Goal: Task Accomplishment & Management: Complete application form

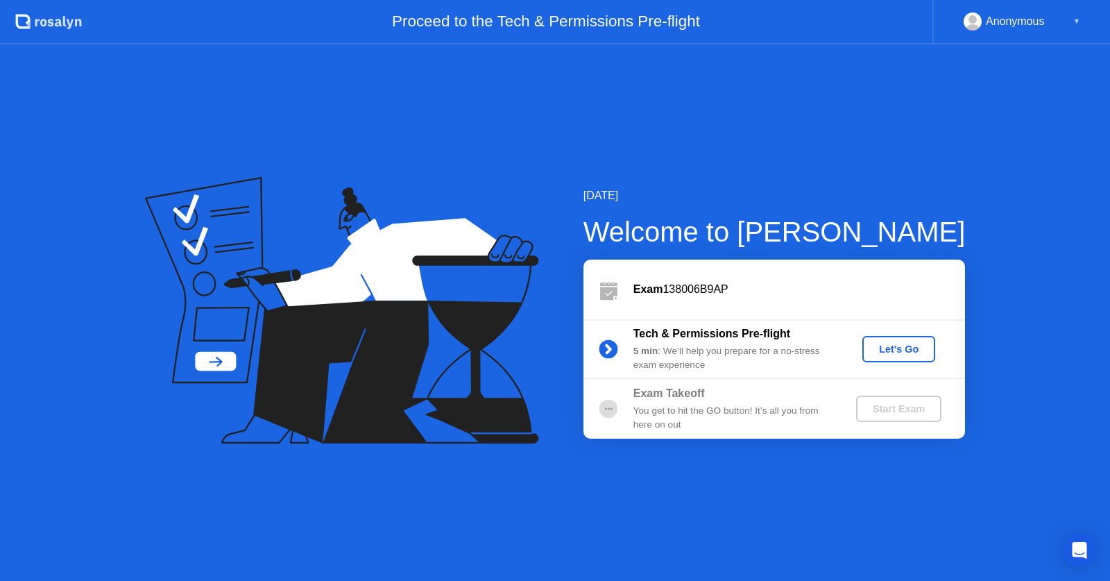
click at [638, 415] on div "You get to hit the GO button! It’s all you from here on out" at bounding box center [733, 418] width 200 height 28
click at [895, 343] on div "Let's Go" at bounding box center [899, 348] width 62 height 11
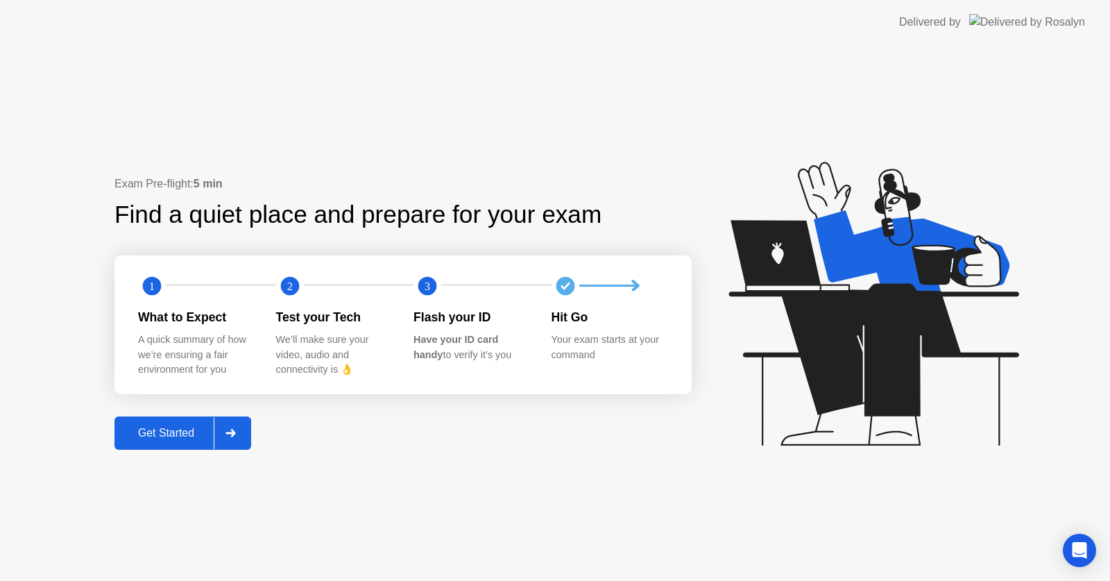
click at [197, 428] on div "Get Started" at bounding box center [166, 433] width 95 height 12
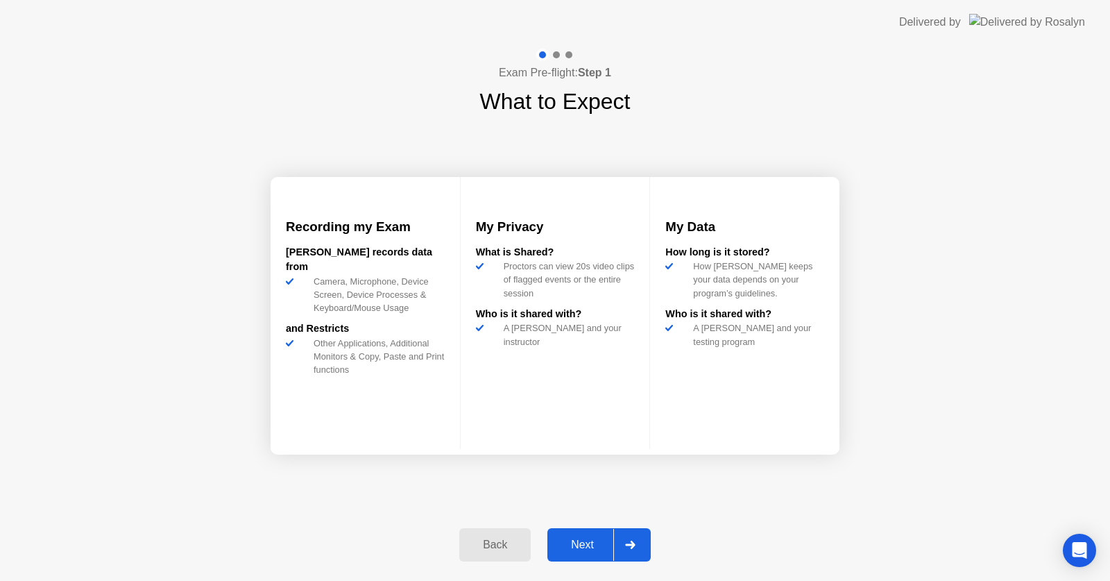
click at [594, 543] on div "Next" at bounding box center [582, 544] width 62 height 12
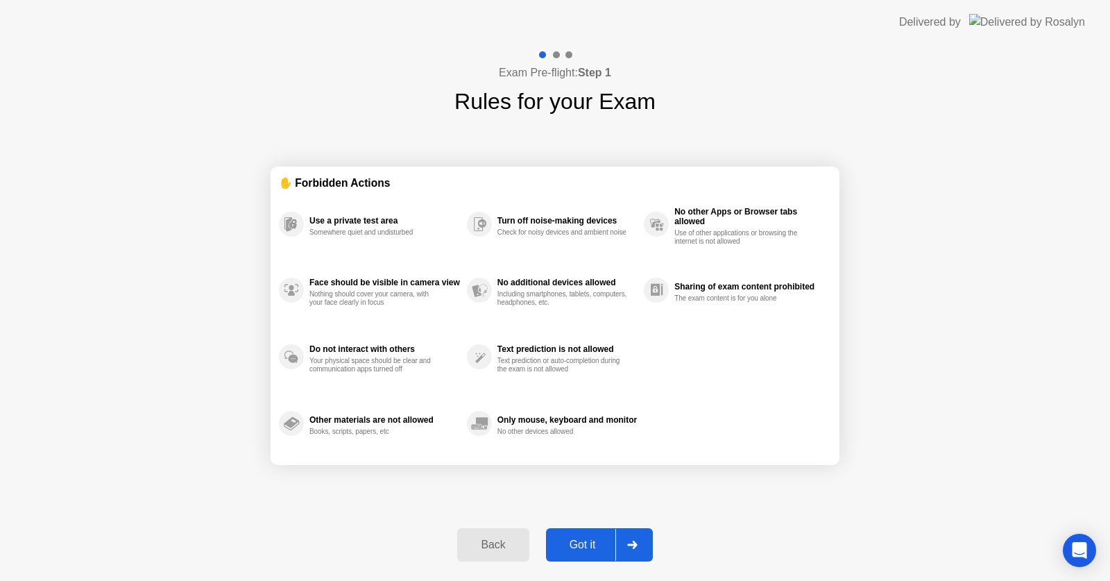
click at [601, 541] on div "Got it" at bounding box center [582, 544] width 65 height 12
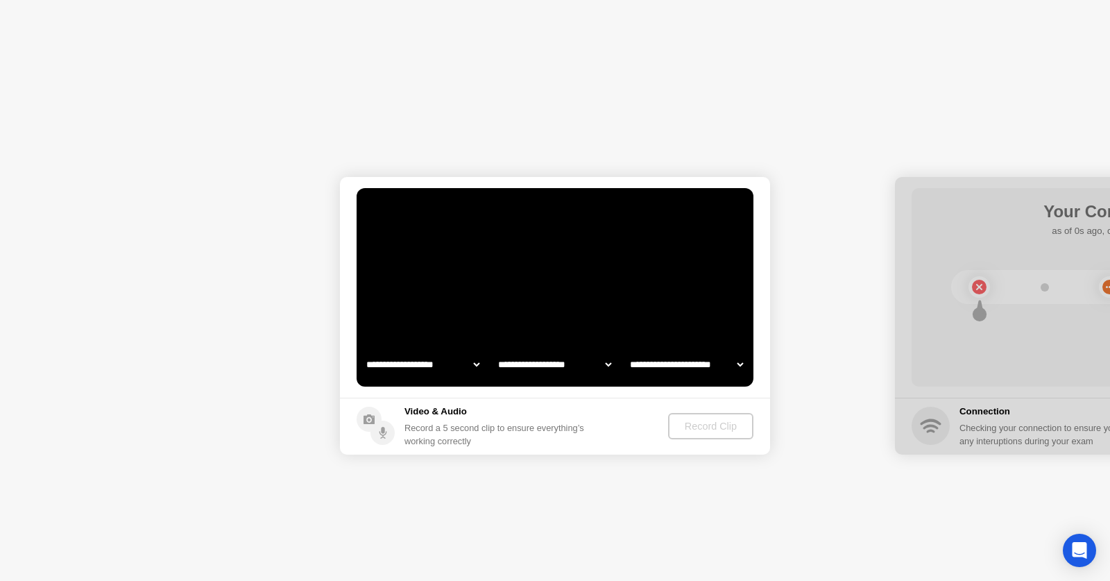
select select "**********"
select select "*******"
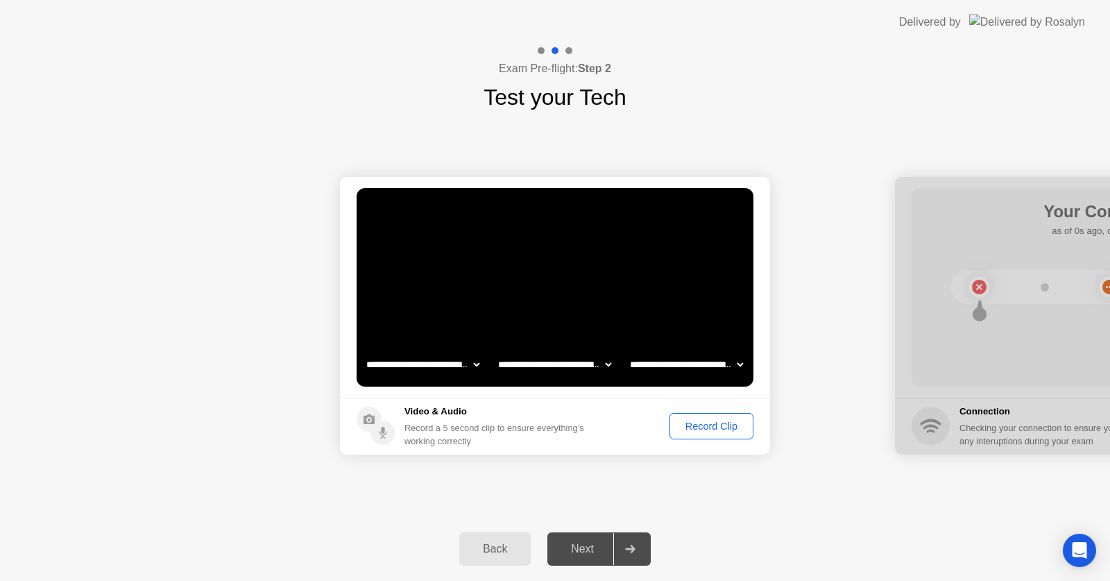
click at [721, 422] on div "Record Clip" at bounding box center [711, 425] width 74 height 11
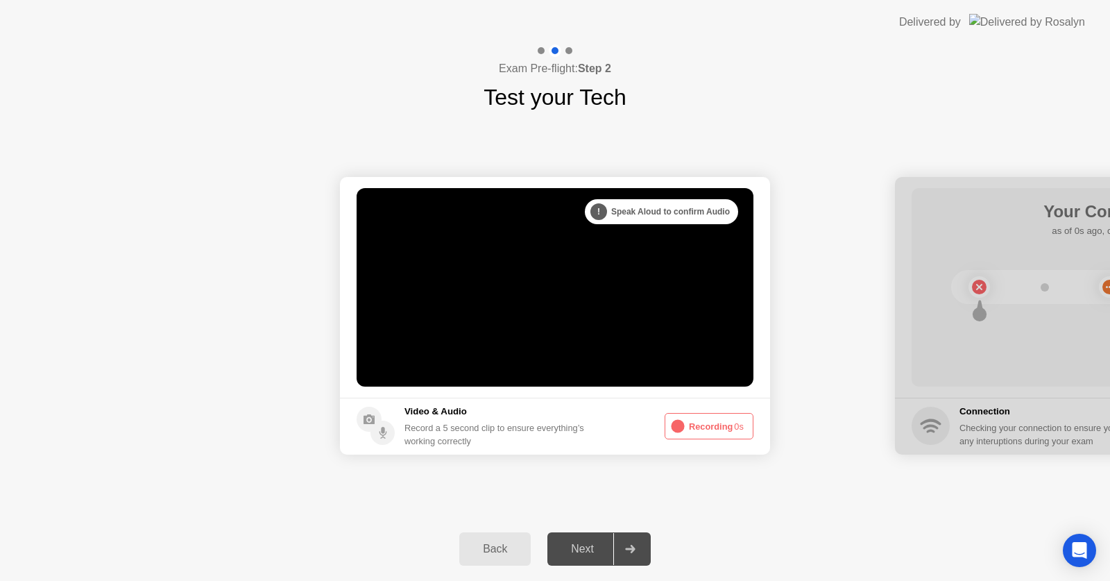
click at [711, 427] on button "Recording 0s" at bounding box center [709, 426] width 89 height 26
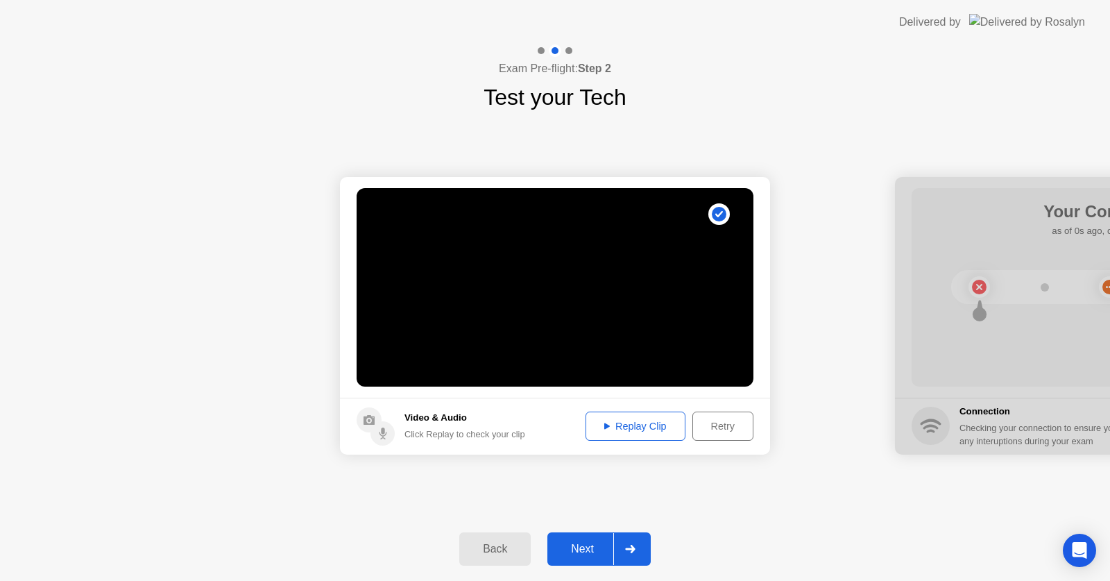
click at [634, 427] on div "Replay Clip" at bounding box center [635, 425] width 90 height 11
click at [629, 420] on div "Replay Clip" at bounding box center [635, 425] width 90 height 11
click at [601, 420] on div "Replay Clip" at bounding box center [635, 425] width 90 height 11
click at [655, 422] on div "Replay Clip" at bounding box center [635, 425] width 90 height 11
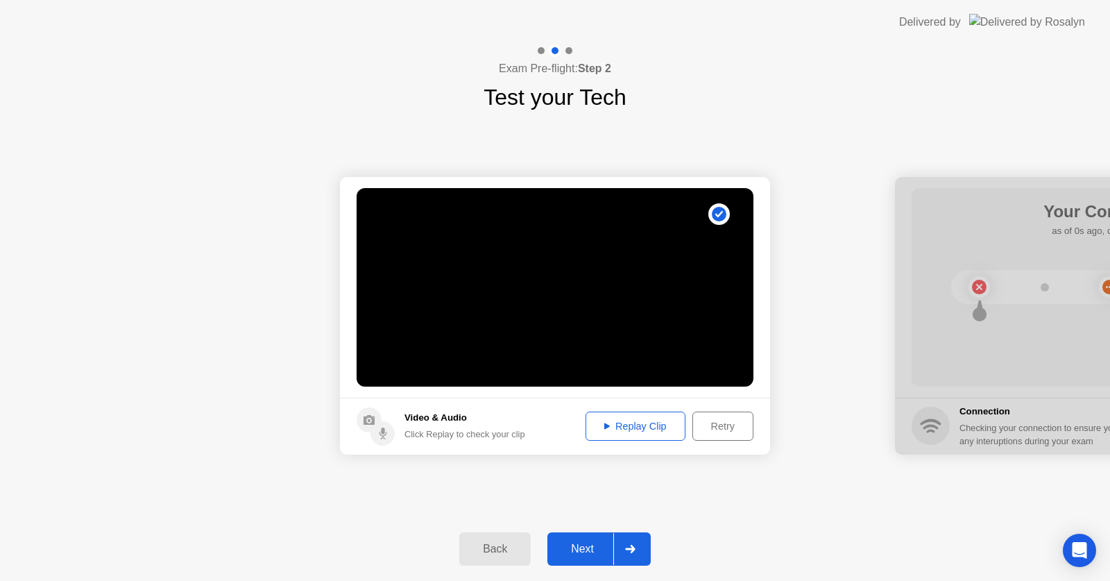
click at [655, 422] on div "Replay Clip" at bounding box center [635, 425] width 90 height 11
click at [600, 426] on div "Replay Clip" at bounding box center [635, 425] width 90 height 11
click at [606, 427] on icon at bounding box center [607, 425] width 6 height 7
click at [628, 427] on div "Replay Clip" at bounding box center [635, 425] width 90 height 11
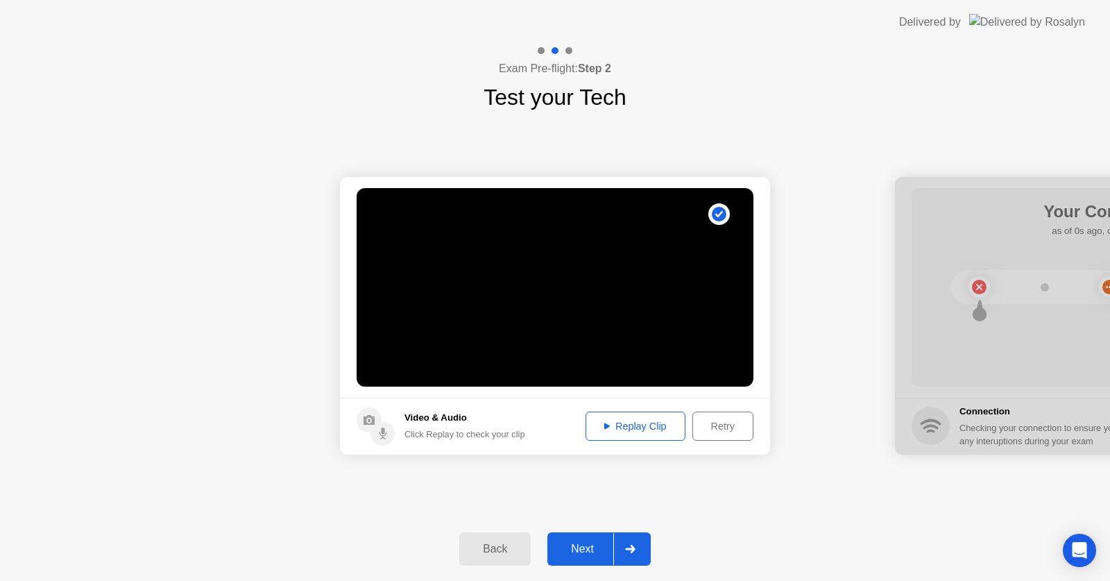
click at [607, 547] on div "Next" at bounding box center [582, 548] width 62 height 12
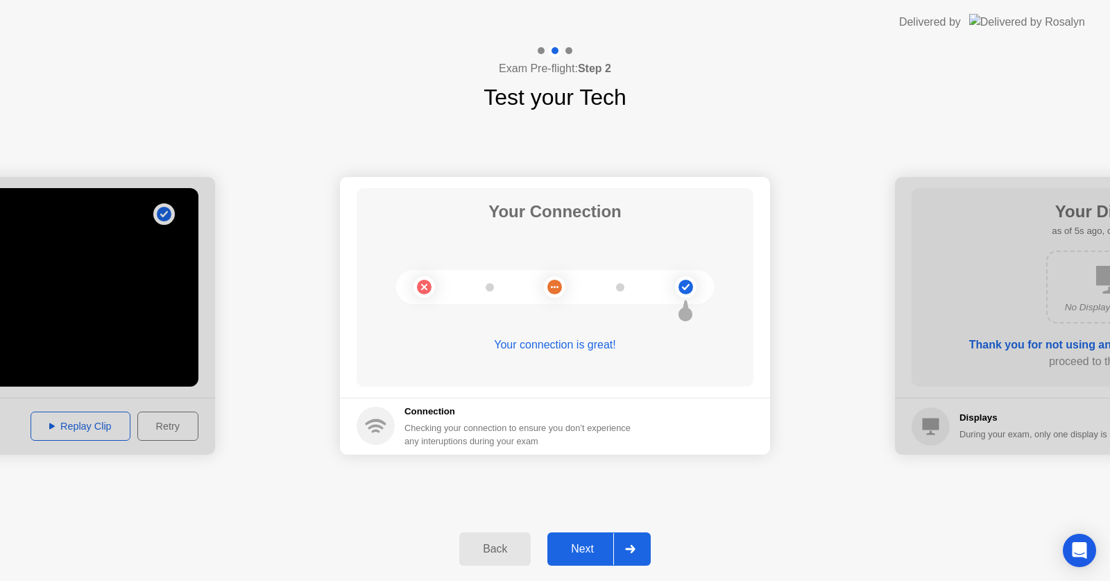
click at [581, 545] on div "Next" at bounding box center [582, 548] width 62 height 12
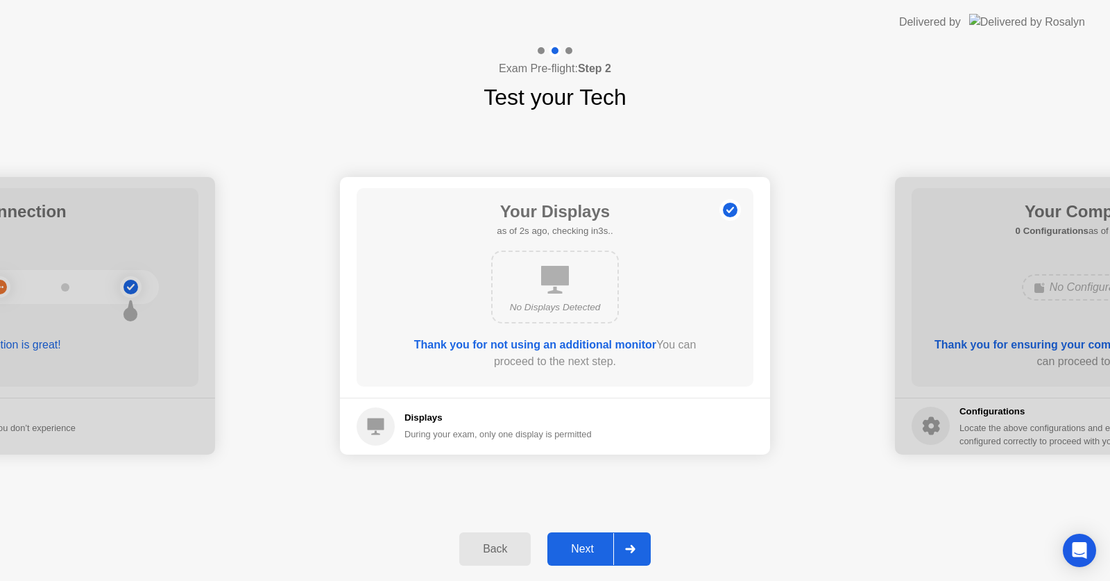
click at [596, 546] on div "Next" at bounding box center [582, 548] width 62 height 12
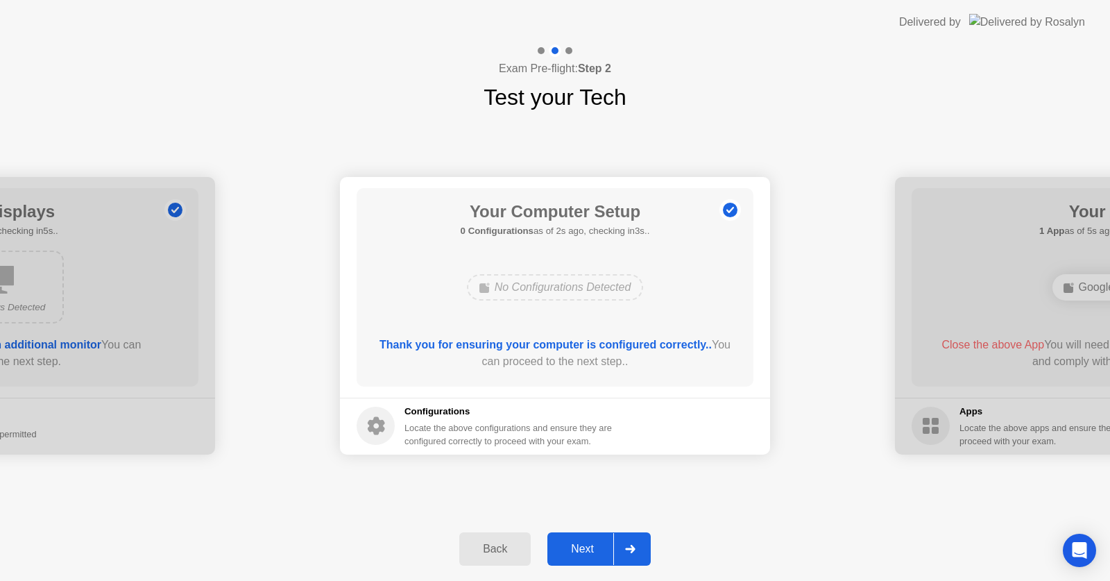
click at [594, 551] on div "Next" at bounding box center [582, 548] width 62 height 12
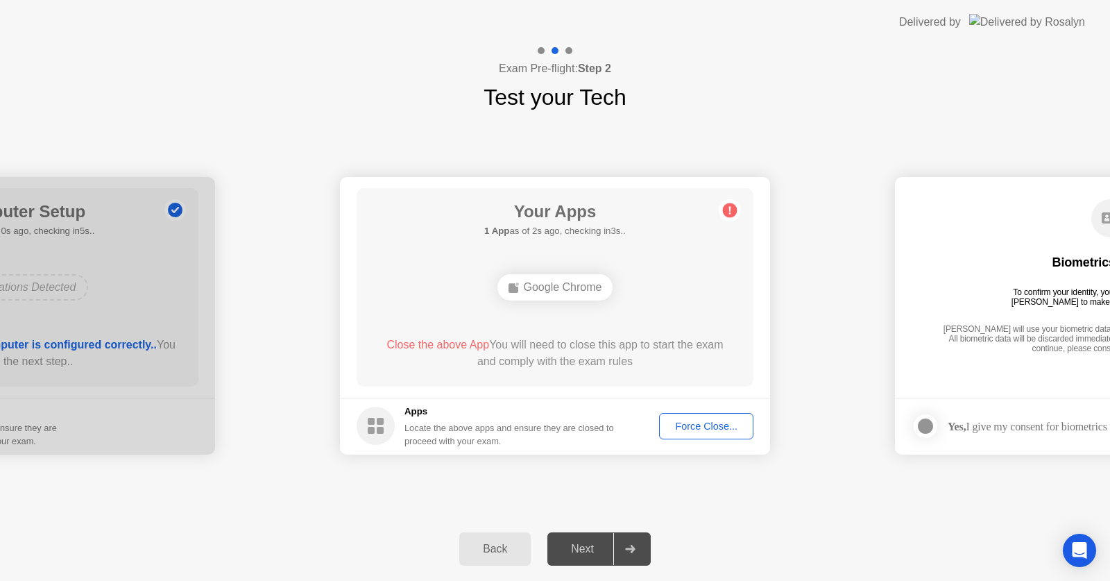
click at [724, 420] on div "Force Close..." at bounding box center [706, 425] width 85 height 11
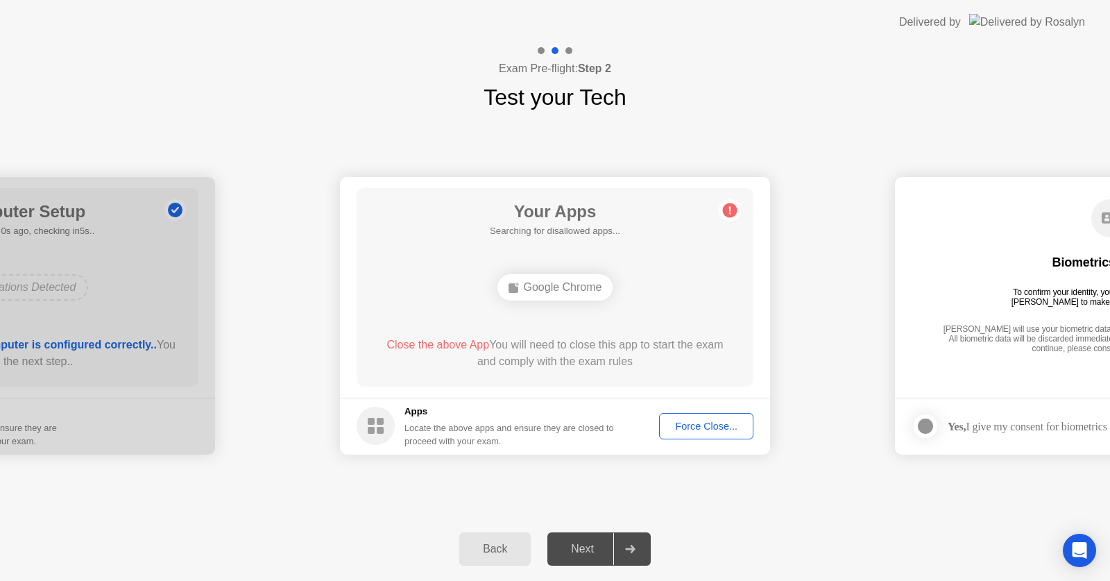
click at [718, 427] on div "Force Close..." at bounding box center [706, 425] width 85 height 11
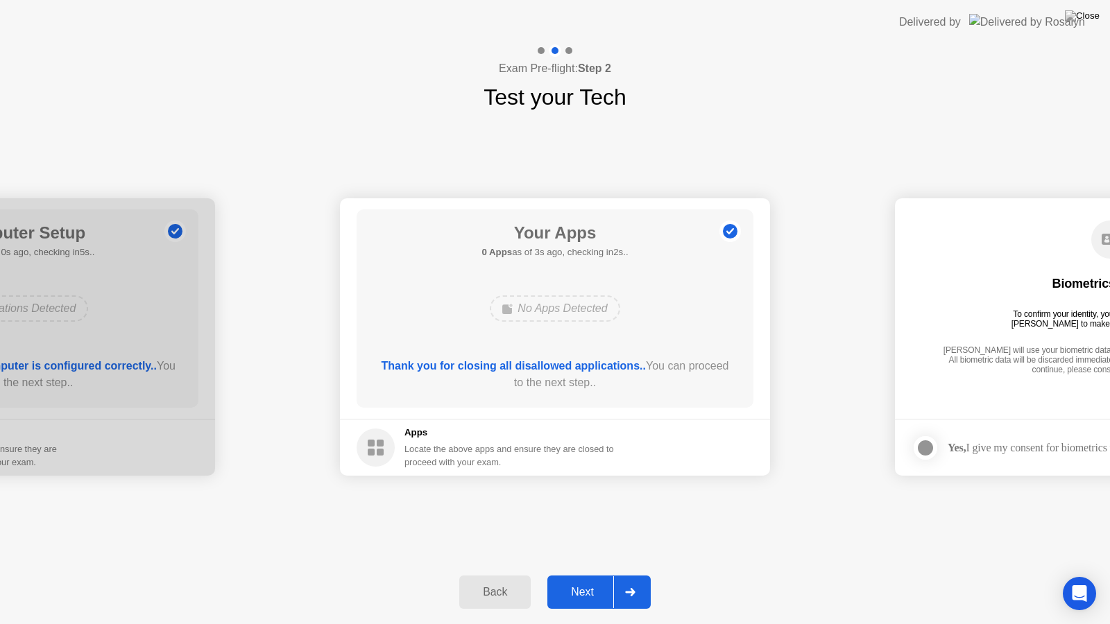
click at [602, 580] on div "Next" at bounding box center [582, 592] width 62 height 12
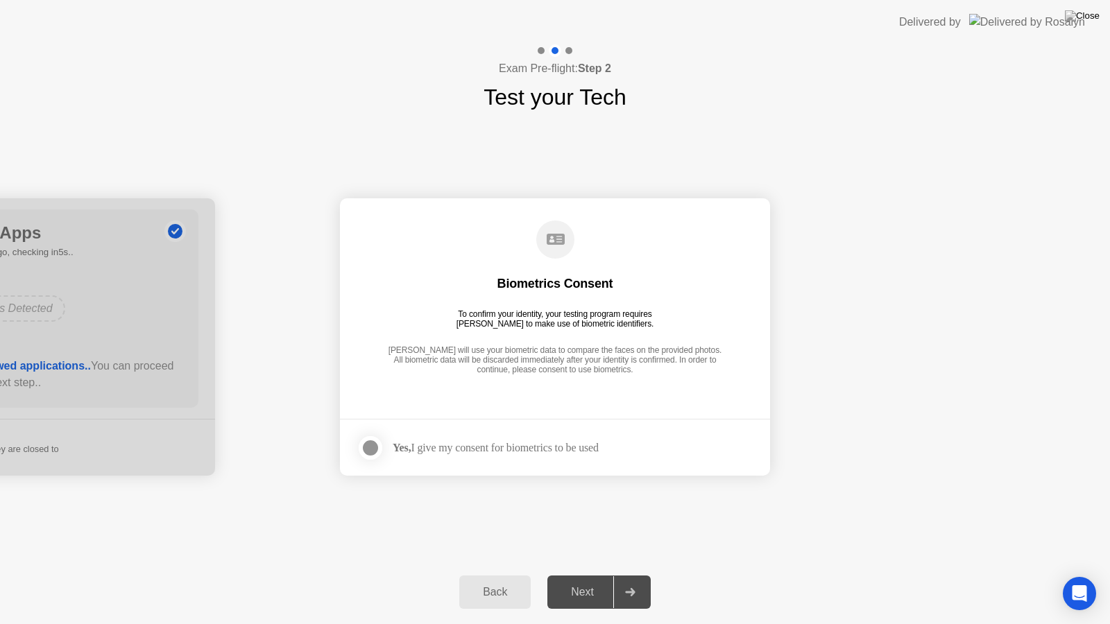
click at [368, 446] on div at bounding box center [370, 448] width 17 height 17
click at [613, 580] on div "Next" at bounding box center [582, 592] width 62 height 12
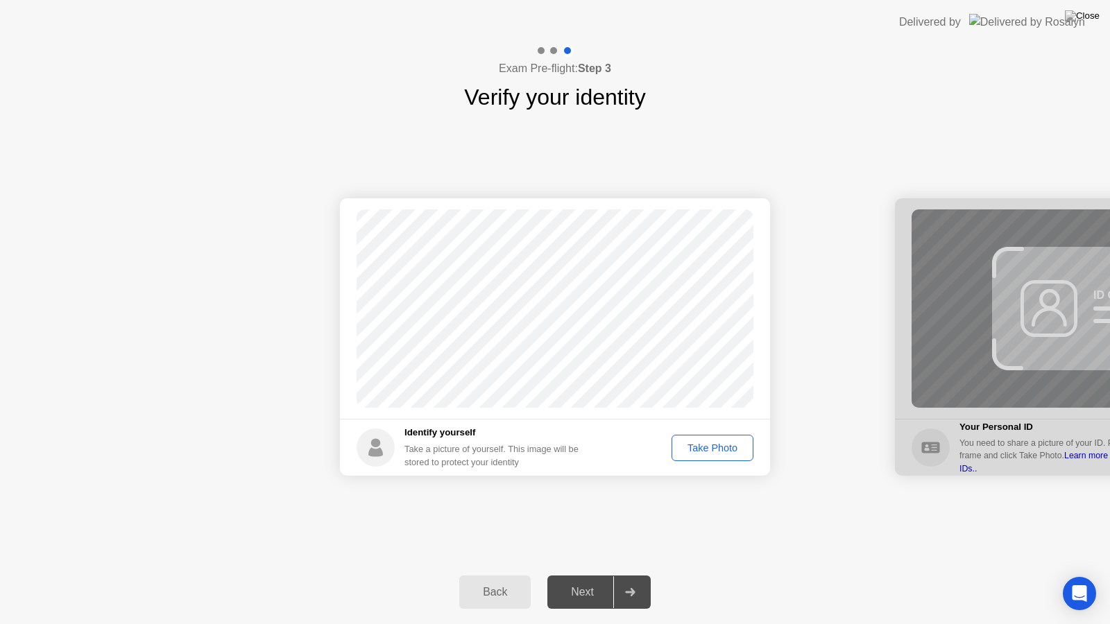
click at [723, 445] on div "Take Photo" at bounding box center [712, 448] width 72 height 11
click at [608, 580] on div "Next" at bounding box center [582, 592] width 62 height 12
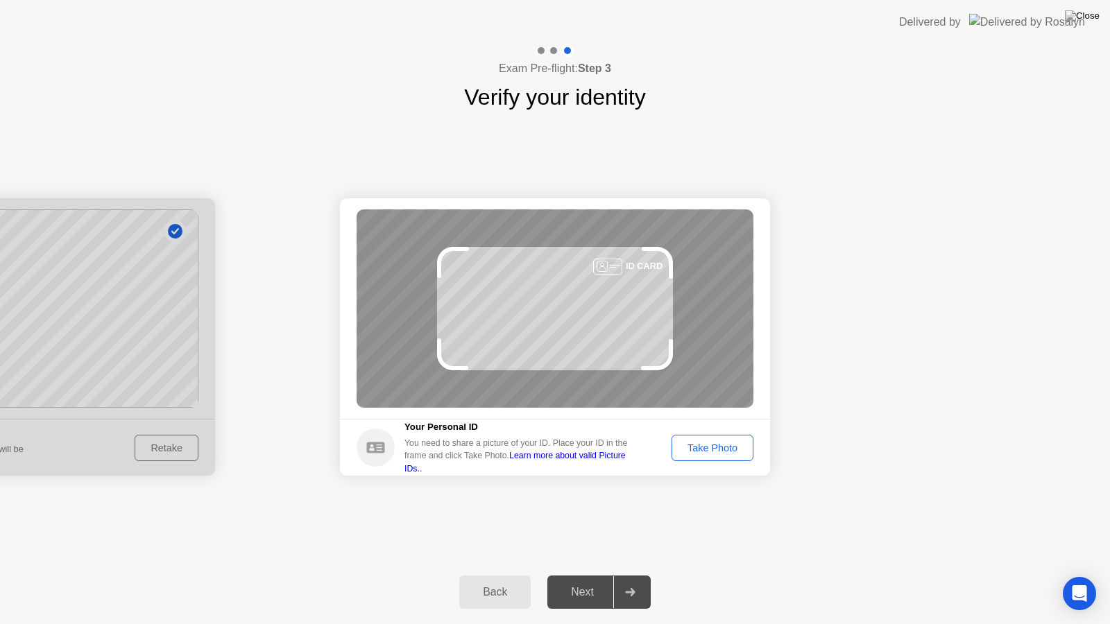
click at [735, 451] on div "Take Photo" at bounding box center [712, 448] width 72 height 11
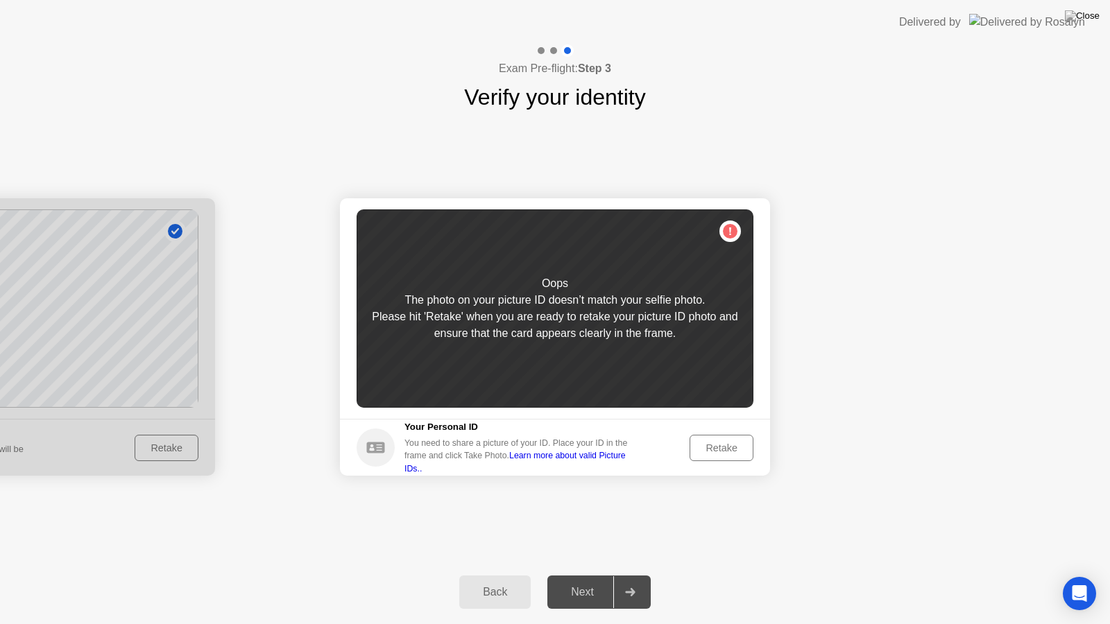
click at [714, 449] on div "Retake" at bounding box center [721, 448] width 54 height 11
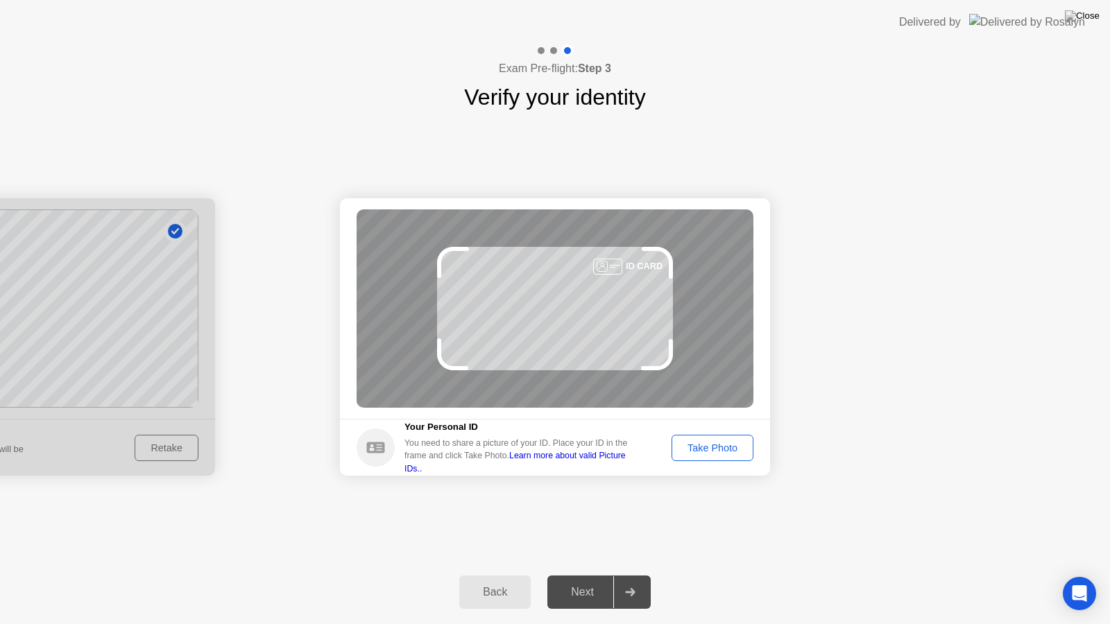
click at [719, 436] on button "Take Photo" at bounding box center [712, 448] width 82 height 26
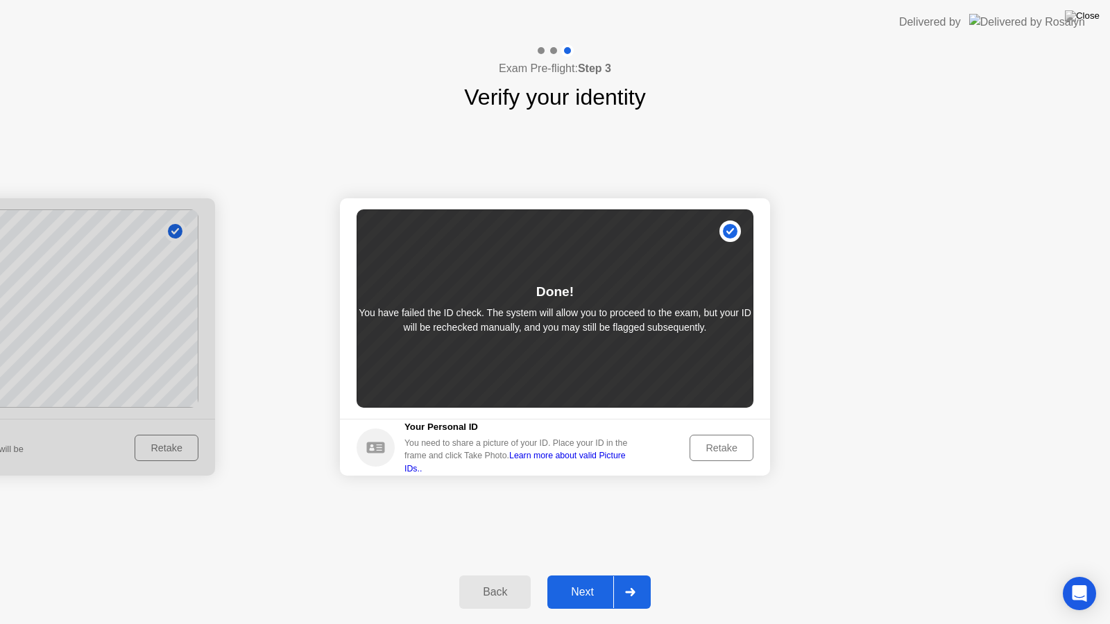
click at [735, 445] on div "Retake" at bounding box center [721, 448] width 54 height 11
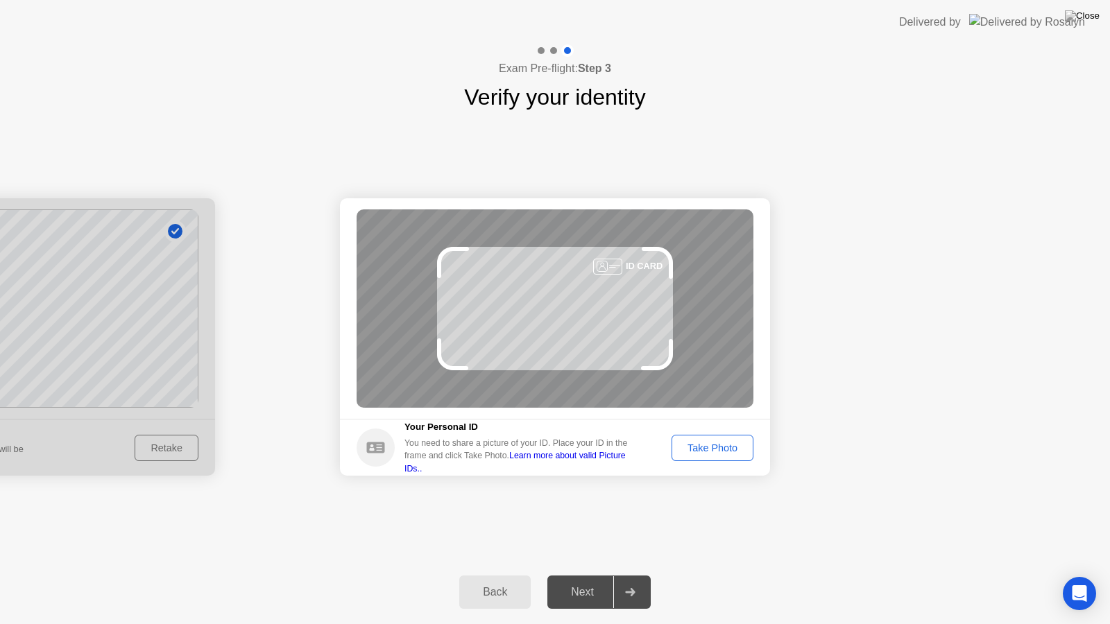
click at [715, 453] on div "Take Photo" at bounding box center [712, 448] width 72 height 11
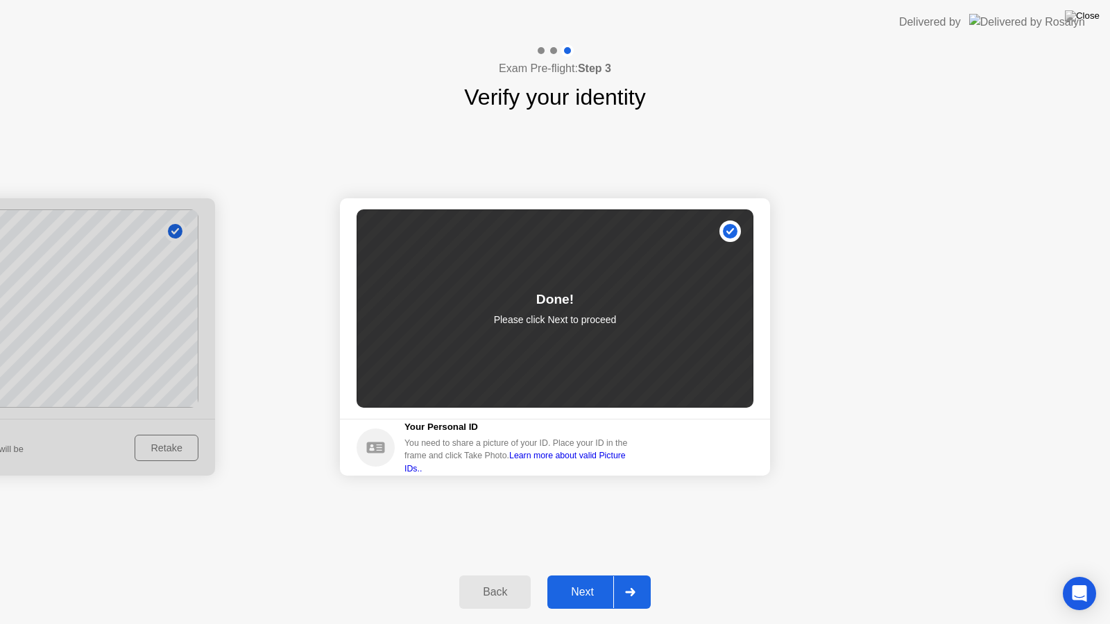
click at [593, 580] on div "Next" at bounding box center [582, 592] width 62 height 12
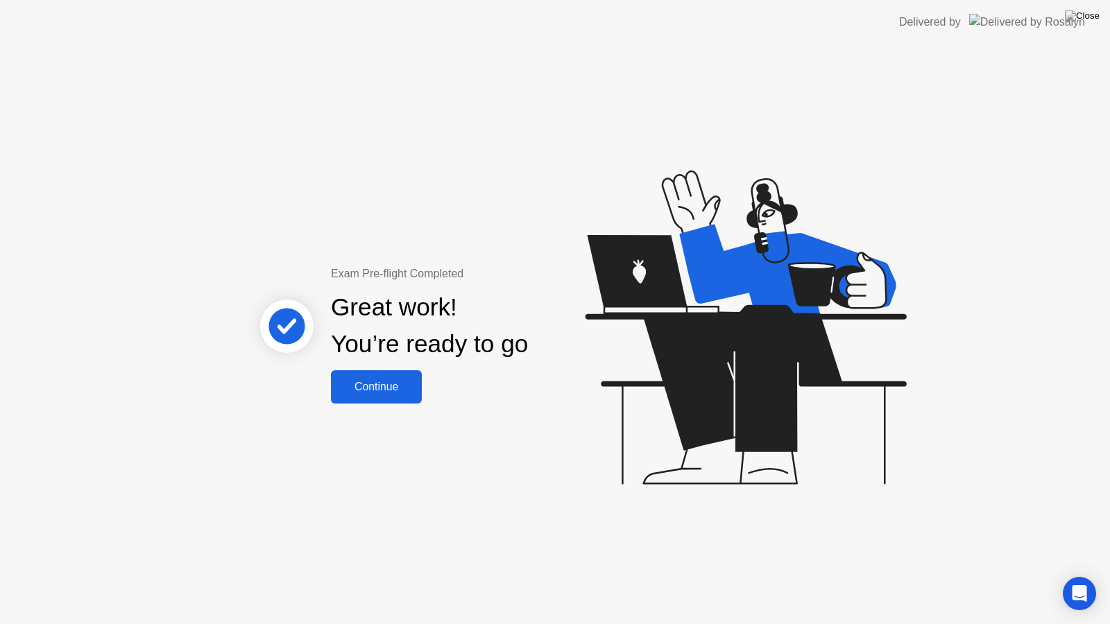
click at [385, 384] on div "Continue" at bounding box center [376, 387] width 83 height 12
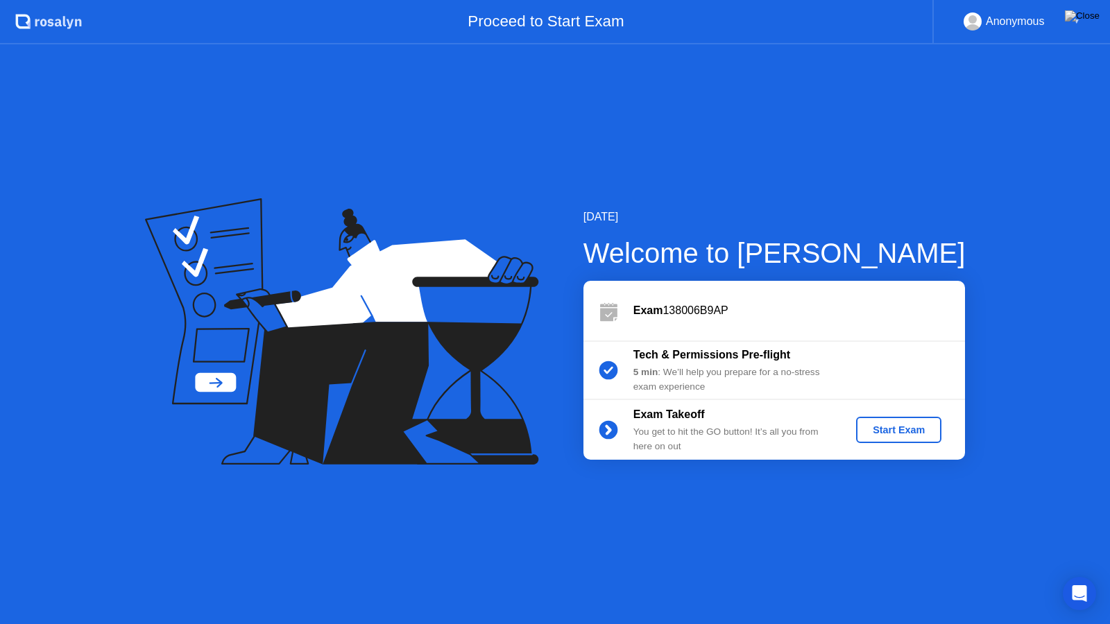
click at [914, 430] on div "Start Exam" at bounding box center [898, 430] width 74 height 11
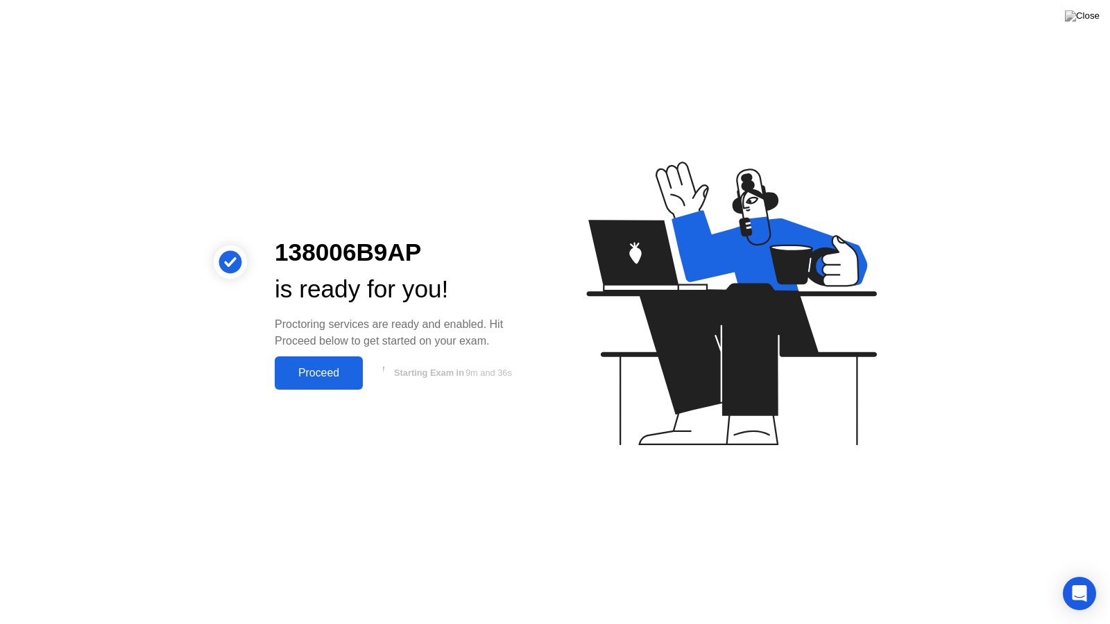
click at [306, 370] on div "Proceed" at bounding box center [319, 373] width 80 height 12
